Goal: Task Accomplishment & Management: Manage account settings

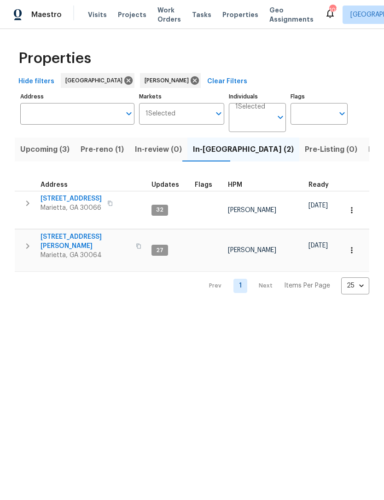
scroll to position [0, 16]
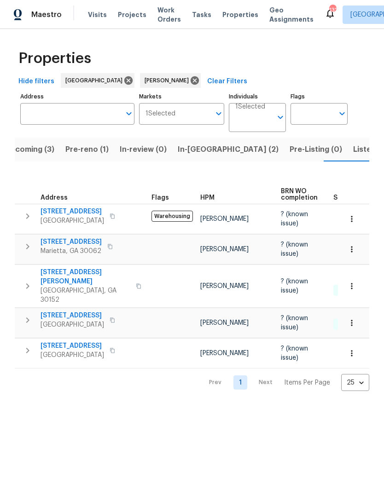
click at [196, 149] on span "In-[GEOGRAPHIC_DATA] (2)" at bounding box center [228, 149] width 101 height 13
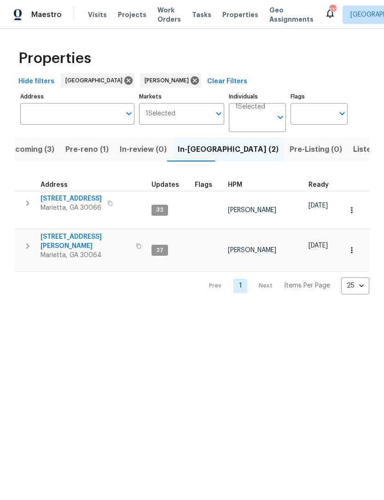
scroll to position [7, 0]
click at [84, 232] on span "3526 W Hampton Dr NW" at bounding box center [85, 241] width 90 height 18
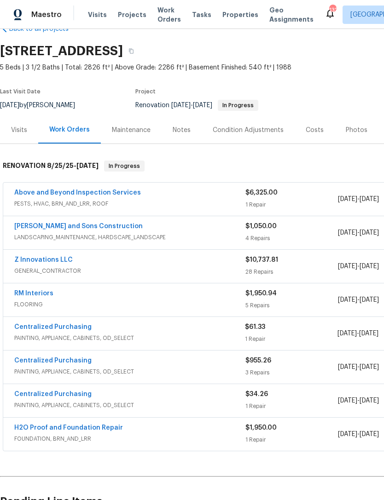
scroll to position [23, 0]
click at [55, 258] on link "Z Innovations LLC" at bounding box center [43, 260] width 58 height 6
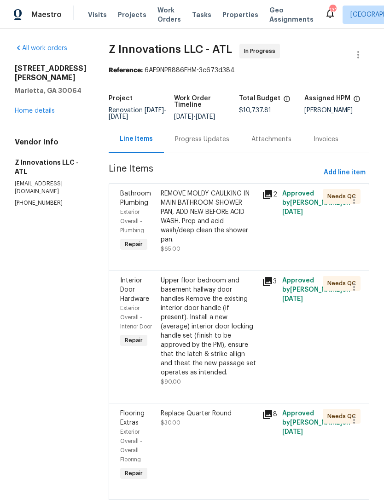
click at [206, 144] on div "Progress Updates" at bounding box center [202, 139] width 54 height 9
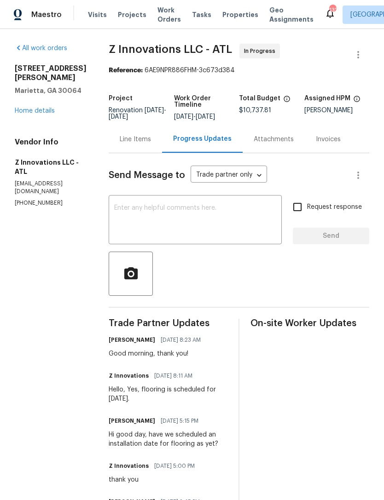
click at [198, 226] on textarea at bounding box center [195, 221] width 162 height 32
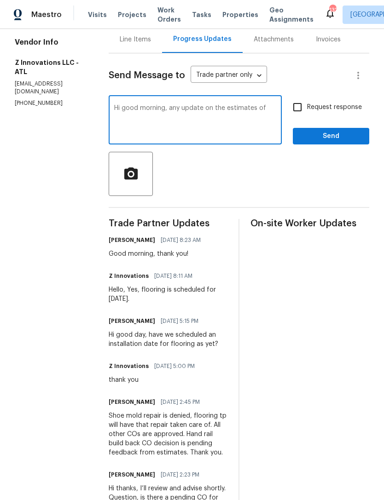
scroll to position [97, 0]
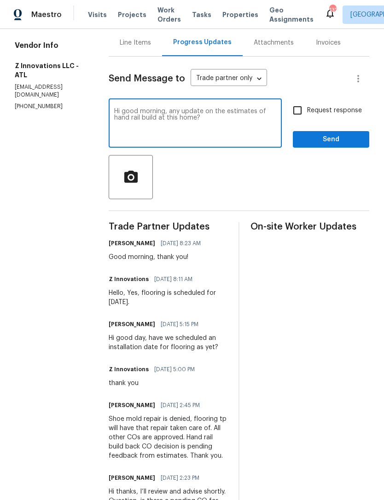
type textarea "Hi good morning, any update on the estimates of hand rail build at this home?"
click at [293, 120] on input "Request response" at bounding box center [296, 110] width 19 height 19
checkbox input "true"
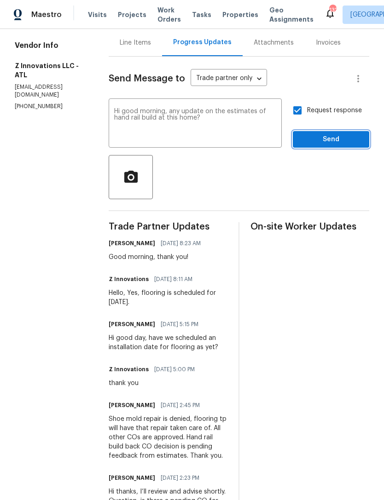
click at [326, 145] on span "Send" at bounding box center [331, 139] width 62 height 11
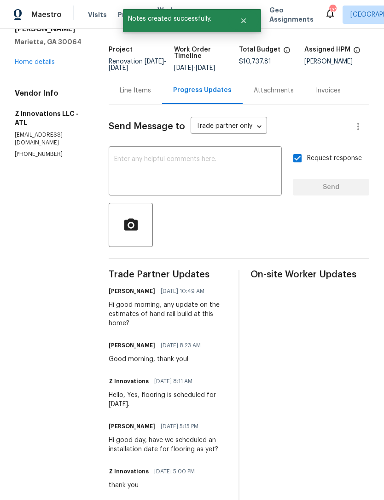
scroll to position [53, 0]
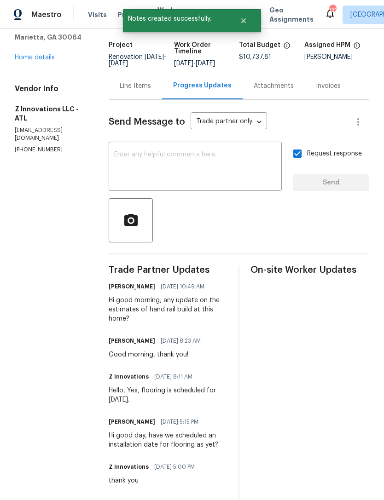
click at [38, 59] on link "Home details" at bounding box center [35, 57] width 40 height 6
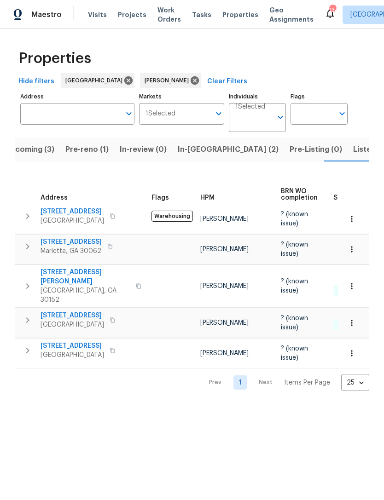
click at [40, 152] on span "Upcoming (3)" at bounding box center [29, 149] width 49 height 13
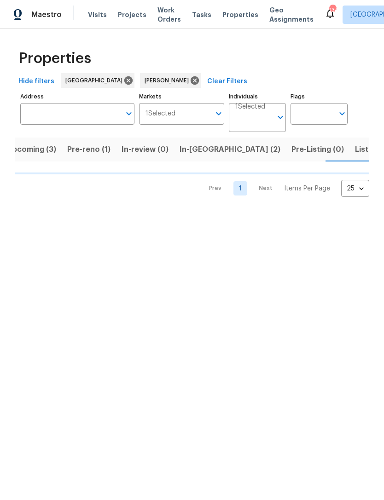
scroll to position [0, 15]
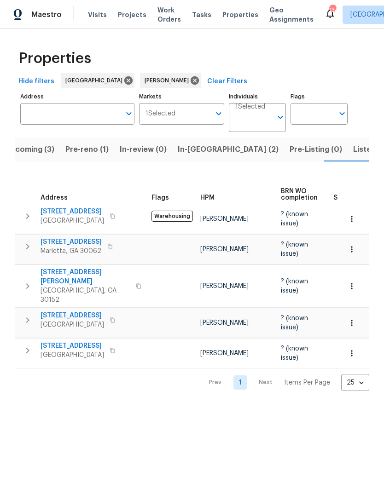
click at [78, 239] on span "2864 Sudbury Ct" at bounding box center [70, 241] width 61 height 9
click at [353, 151] on span "Listed (12)" at bounding box center [372, 149] width 38 height 13
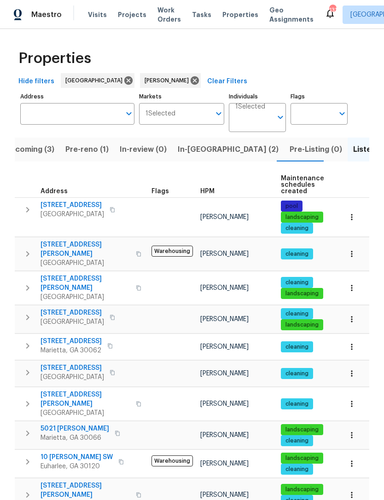
click at [81, 206] on span "[STREET_ADDRESS]" at bounding box center [71, 205] width 63 height 9
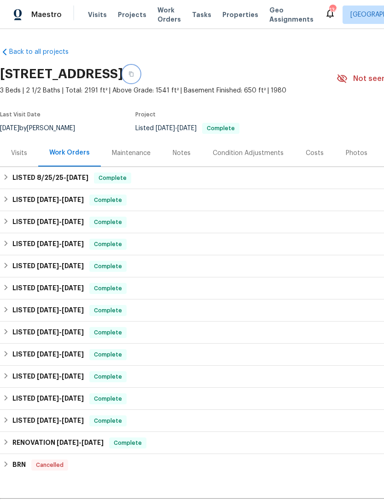
click at [139, 77] on button "button" at bounding box center [131, 74] width 17 height 17
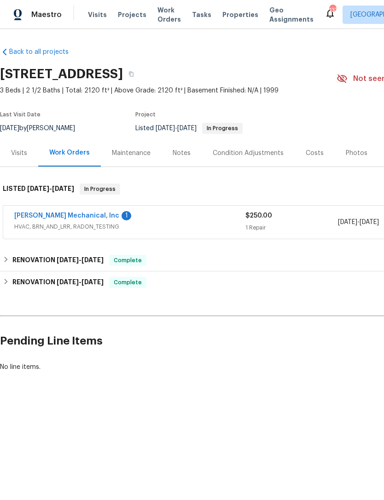
click at [74, 213] on link "[PERSON_NAME] Mechanical, Inc" at bounding box center [66, 215] width 105 height 6
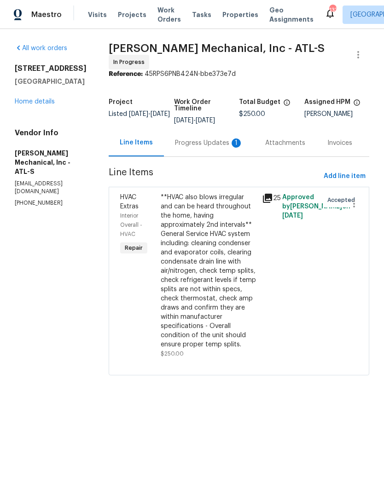
click at [213, 145] on div "Progress Updates 1" at bounding box center [209, 142] width 68 height 9
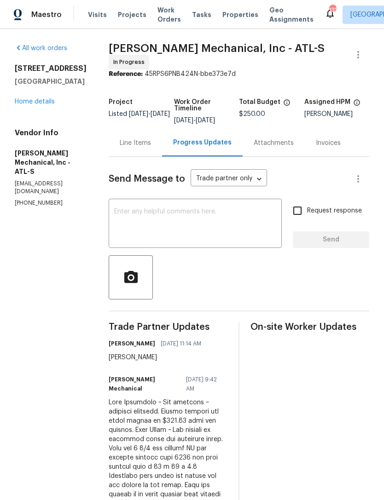
click at [151, 141] on div "Line Items" at bounding box center [135, 142] width 31 height 9
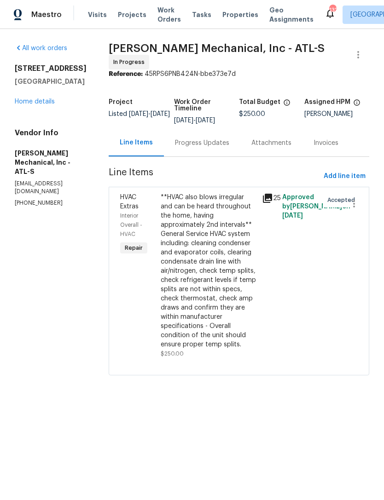
click at [138, 207] on span "HVAC Extras" at bounding box center [129, 202] width 18 height 16
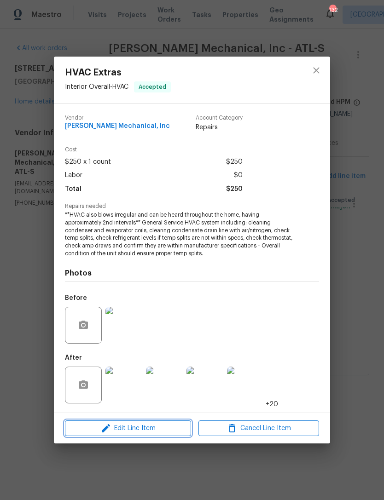
click at [153, 431] on span "Edit Line Item" at bounding box center [128, 428] width 120 height 11
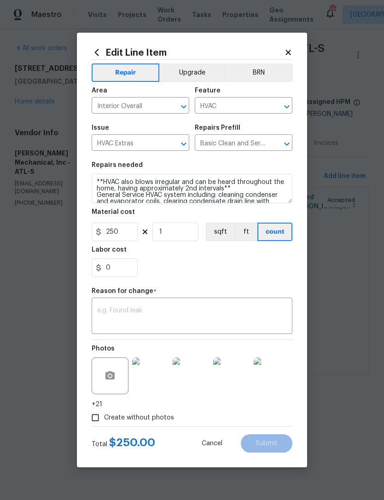
click at [163, 308] on textarea at bounding box center [191, 316] width 189 height 19
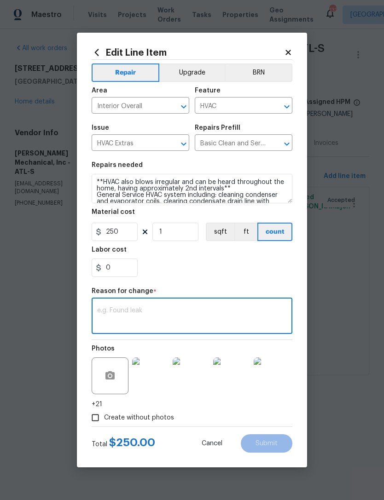
click at [159, 309] on textarea at bounding box center [191, 316] width 189 height 19
paste textarea "Good Afternoon ~"
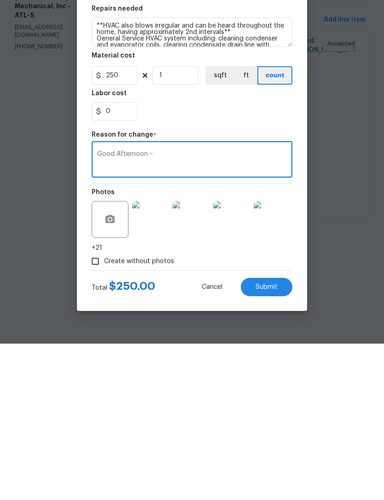
type textarea "Good Afternoon ~"
click at [348, 212] on body "Maestro Visits Projects Work Orders Tasks Properties Geo Assignments 132 [GEOGR…" at bounding box center [192, 200] width 384 height 401
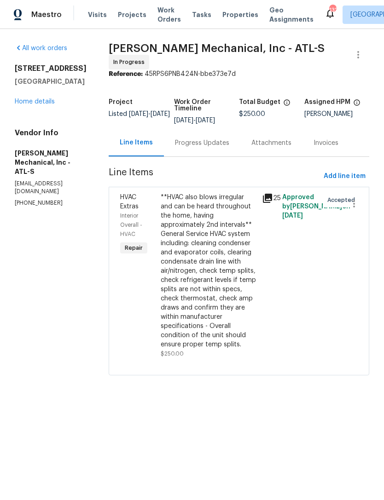
click at [224, 148] on div "Progress Updates" at bounding box center [202, 142] width 54 height 9
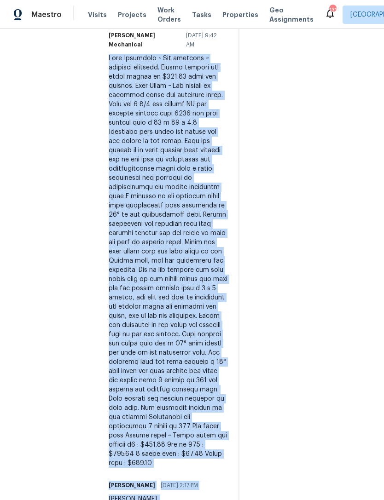
scroll to position [347, 0]
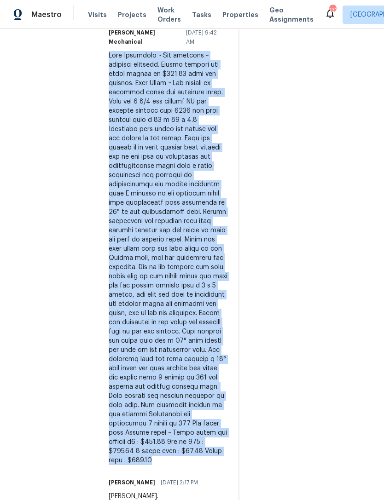
copy div "Lore Ipsumdolo ~ Sit ametcons ~ adipisci elitsedd. Eiusmo tempori utl etdol mag…"
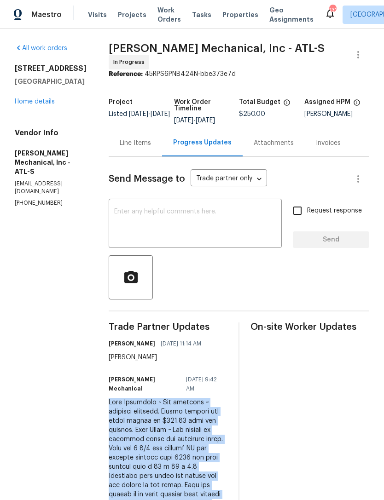
scroll to position [0, 0]
click at [151, 138] on div "Line Items" at bounding box center [135, 142] width 31 height 9
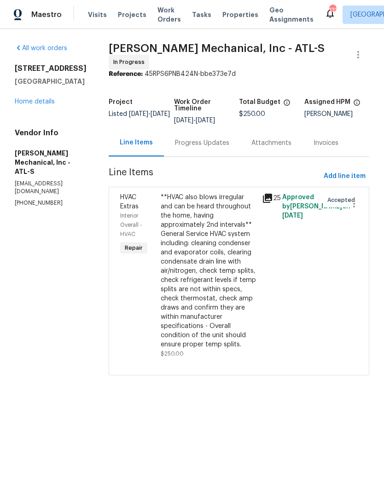
click at [138, 201] on span "HVAC Extras" at bounding box center [129, 202] width 18 height 16
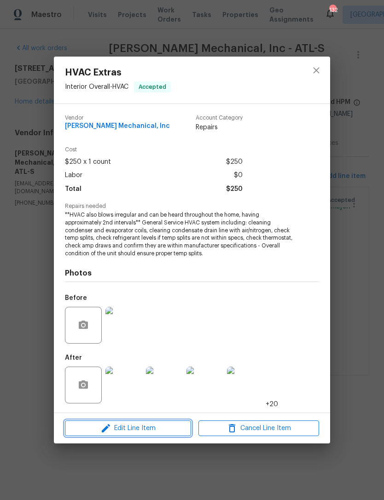
click at [145, 428] on span "Edit Line Item" at bounding box center [128, 428] width 120 height 11
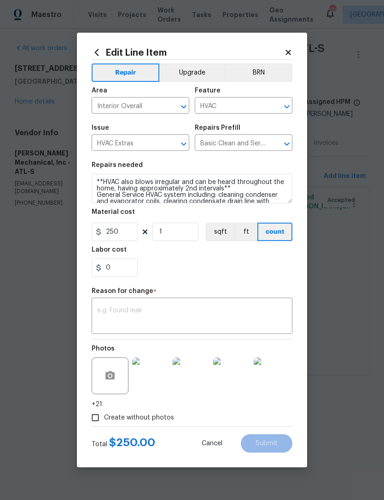
click at [166, 312] on textarea at bounding box center [191, 316] width 189 height 19
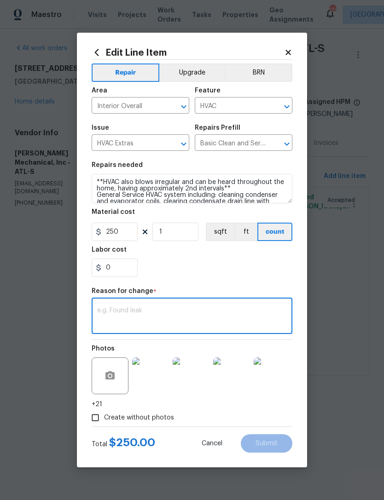
click at [141, 309] on textarea at bounding box center [191, 316] width 189 height 19
paste textarea "Lore Ipsumdolo ~ Sit ametcons ~ adipisci elitsedd. Eiusmo tempori utl etdol mag…"
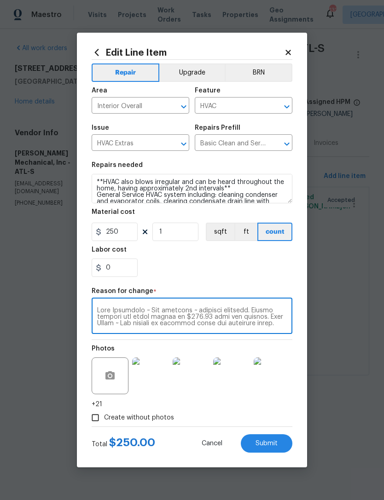
scroll to position [155, 0]
type textarea "Lore Ipsumdolo ~ Sit ametcons ~ adipisci elitsedd. Eiusmo tempori utl etdol mag…"
click at [124, 231] on input "250" at bounding box center [115, 232] width 46 height 18
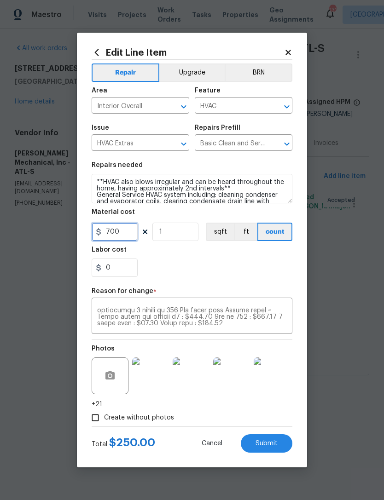
type input "700"
click at [257, 262] on div "0" at bounding box center [192, 267] width 201 height 18
click at [263, 446] on span "Submit" at bounding box center [266, 443] width 22 height 7
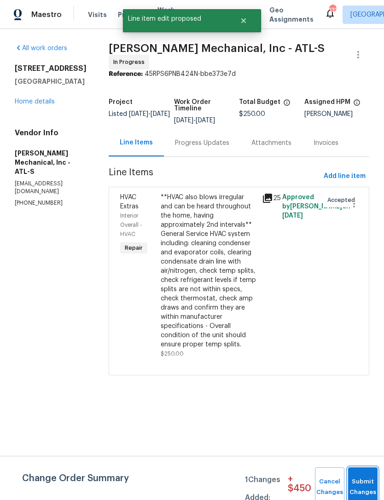
click at [363, 482] on button "Submit Changes" at bounding box center [362, 487] width 29 height 40
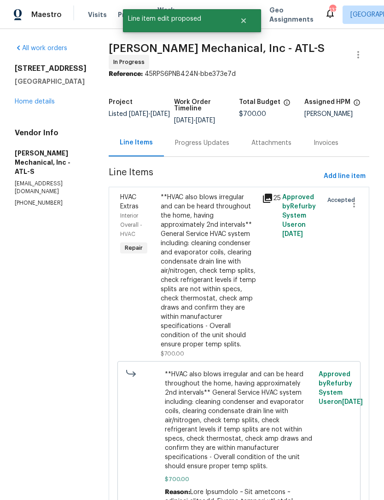
click at [46, 99] on link "Home details" at bounding box center [35, 101] width 40 height 6
